Goal: Task Accomplishment & Management: Use online tool/utility

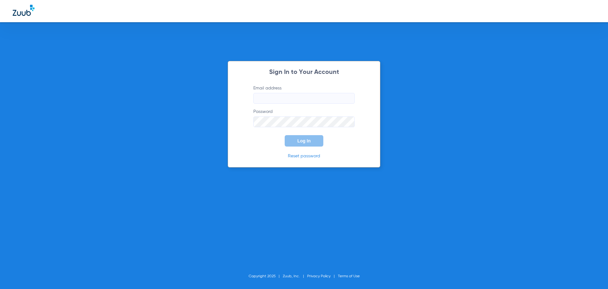
type input "[PERSON_NAME][EMAIL_ADDRESS][DOMAIN_NAME]"
click at [295, 137] on button "Log In" at bounding box center [304, 140] width 39 height 11
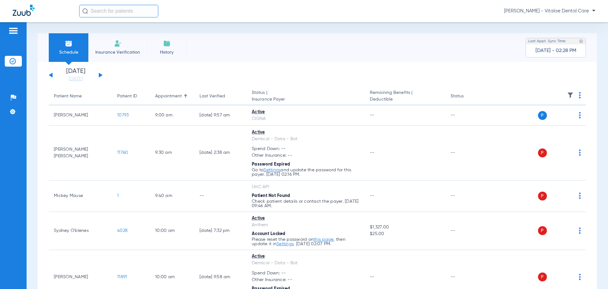
click at [408, 45] on div "Schedule Insurance Verification History Last Appt. Sync Time: Today - 02:28 PM" at bounding box center [317, 47] width 559 height 29
click at [97, 74] on div "Monday 06-09-2025 Tuesday 06-10-2025 Wednesday 06-11-2025 Thursday 06-12-2025 F…" at bounding box center [76, 75] width 54 height 14
click at [100, 74] on button at bounding box center [101, 75] width 4 height 5
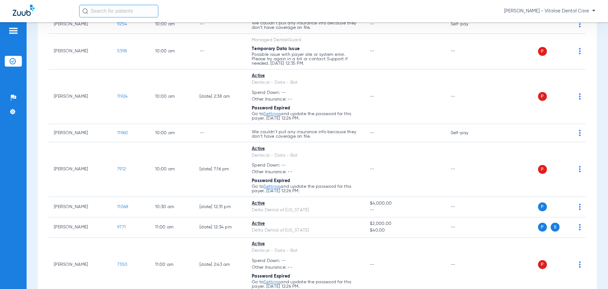
scroll to position [158, 0]
